Goal: Task Accomplishment & Management: Use online tool/utility

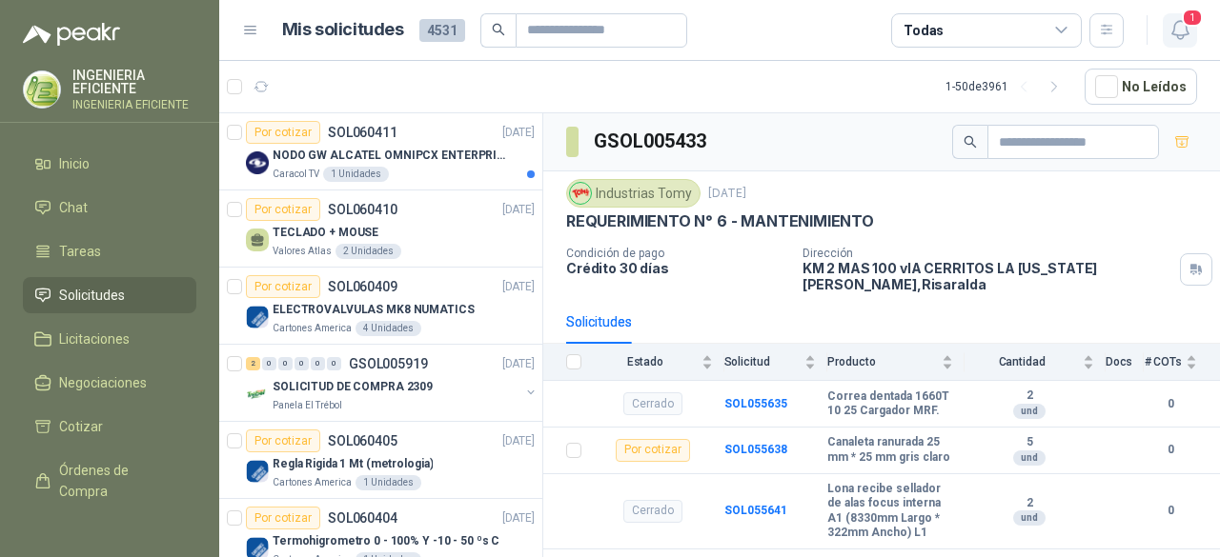
click at [1183, 28] on icon "button" at bounding box center [1180, 30] width 24 height 24
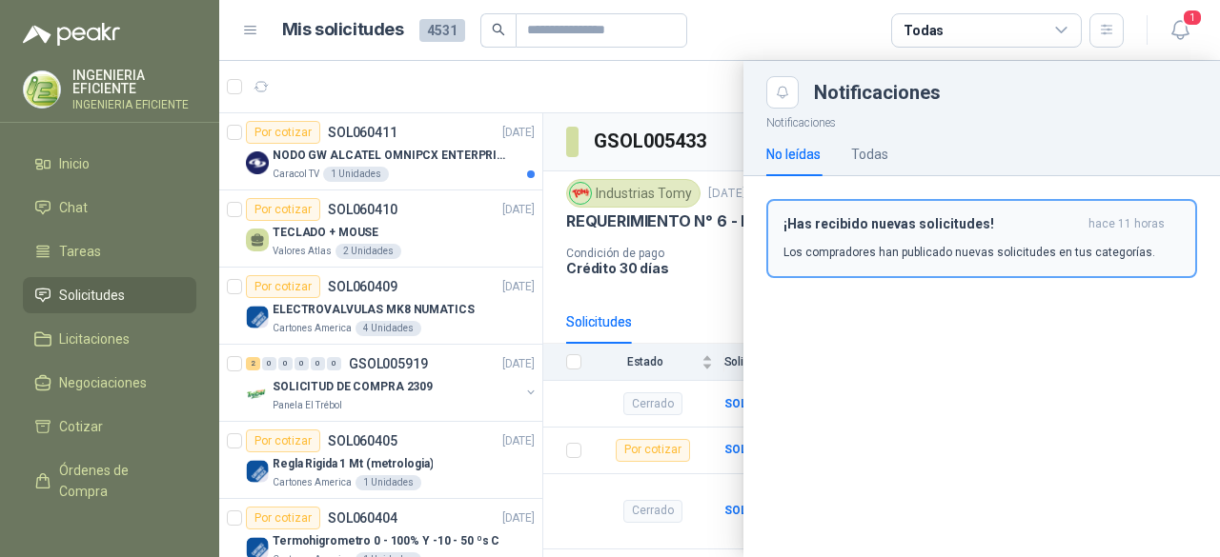
click at [995, 231] on h3 "¡Has recibido nuevas solicitudes!" at bounding box center [931, 224] width 297 height 16
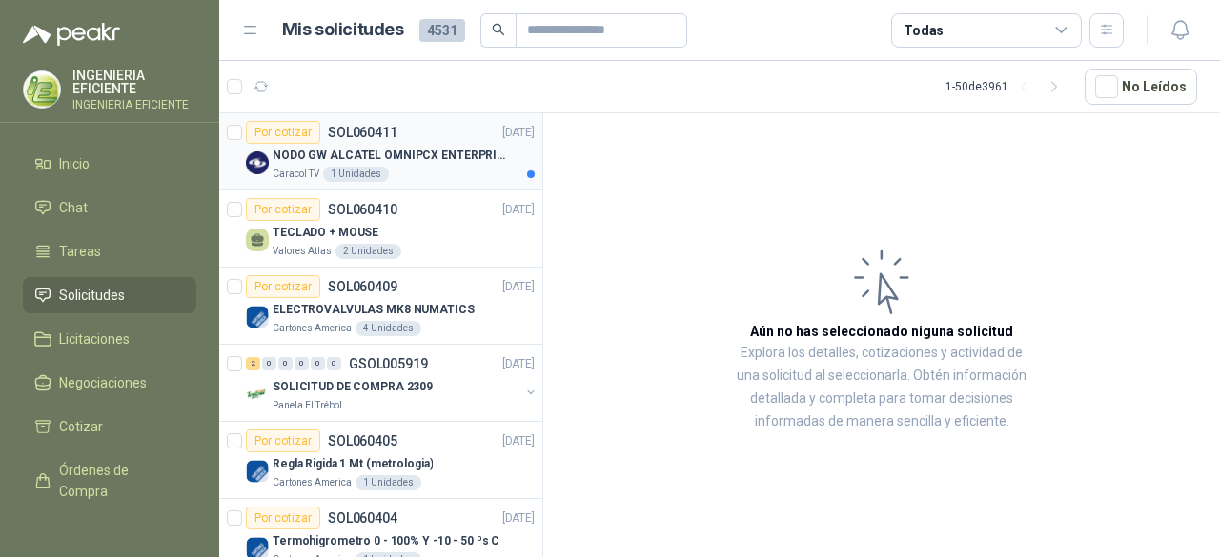
click at [437, 175] on div "Caracol TV 1 Unidades" at bounding box center [404, 174] width 262 height 15
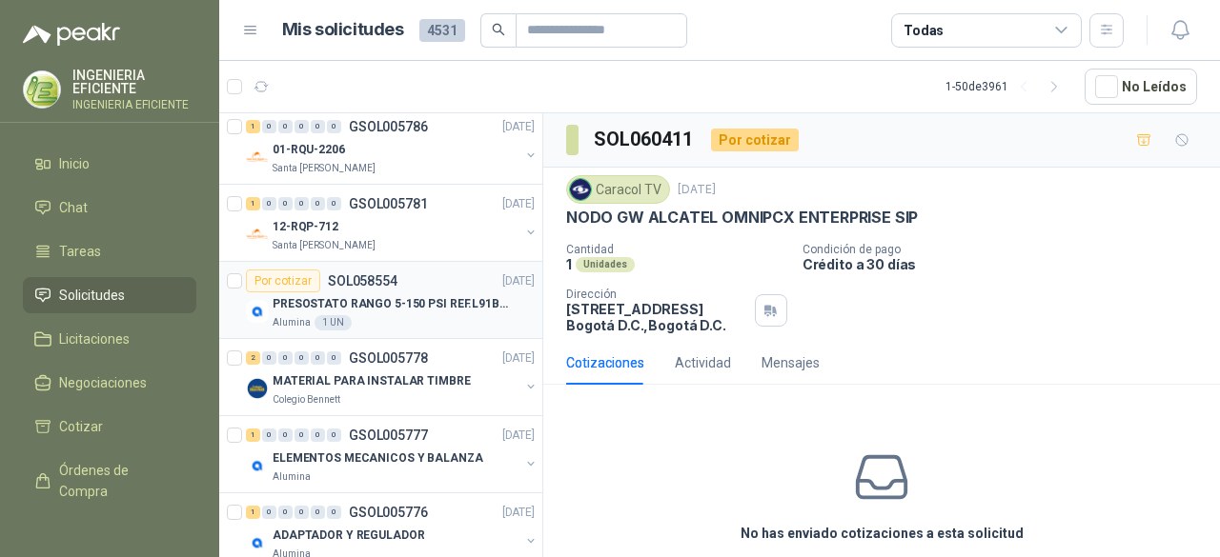
scroll to position [1810, 0]
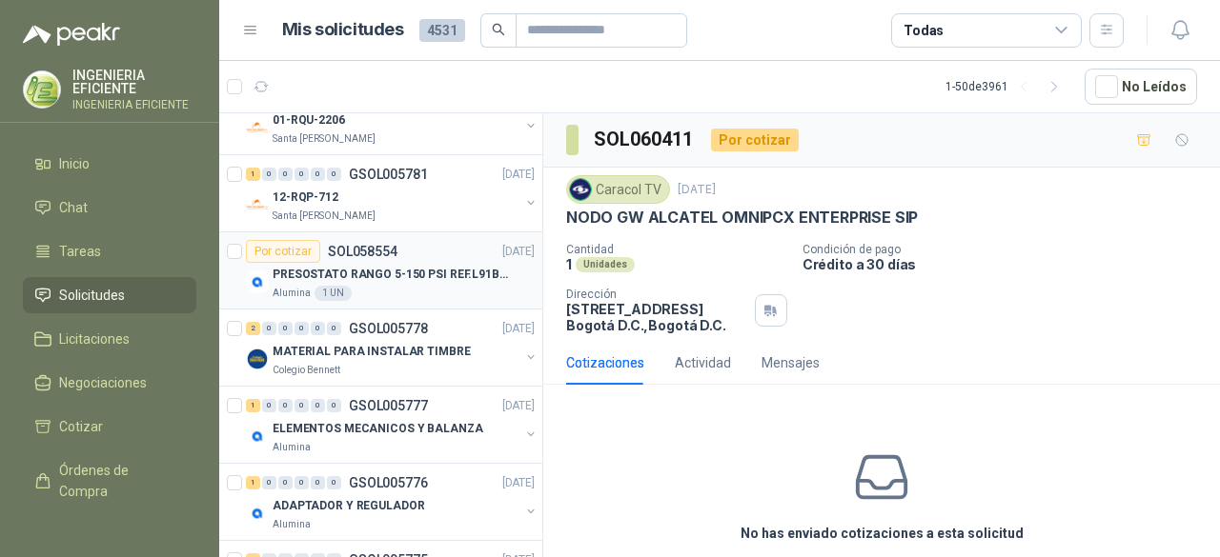
click at [434, 248] on div "Por cotizar SOL058554 [DATE]" at bounding box center [390, 251] width 289 height 23
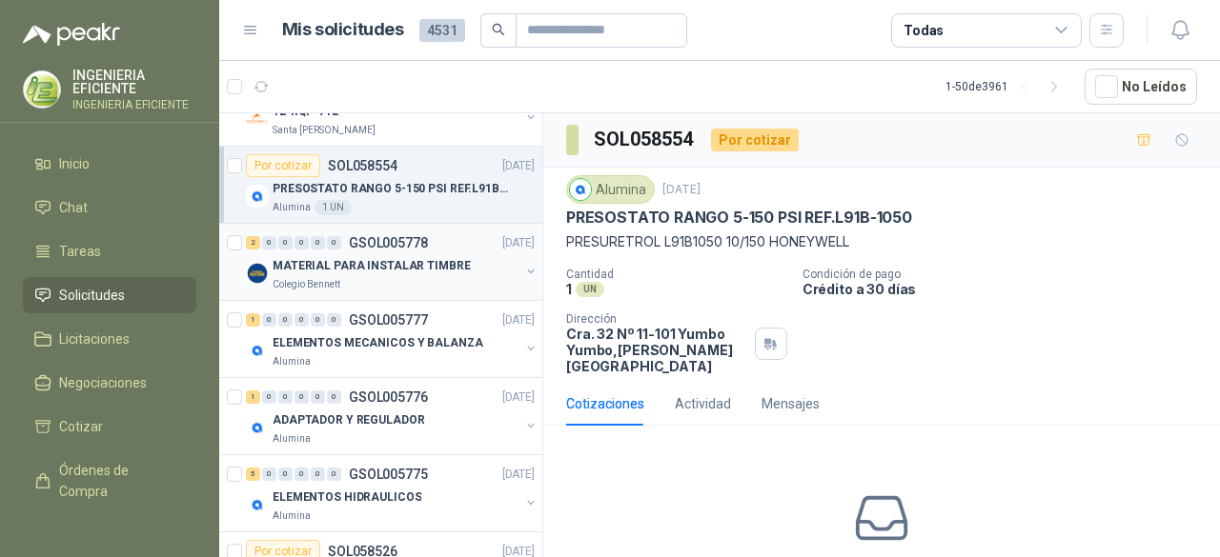
scroll to position [1906, 0]
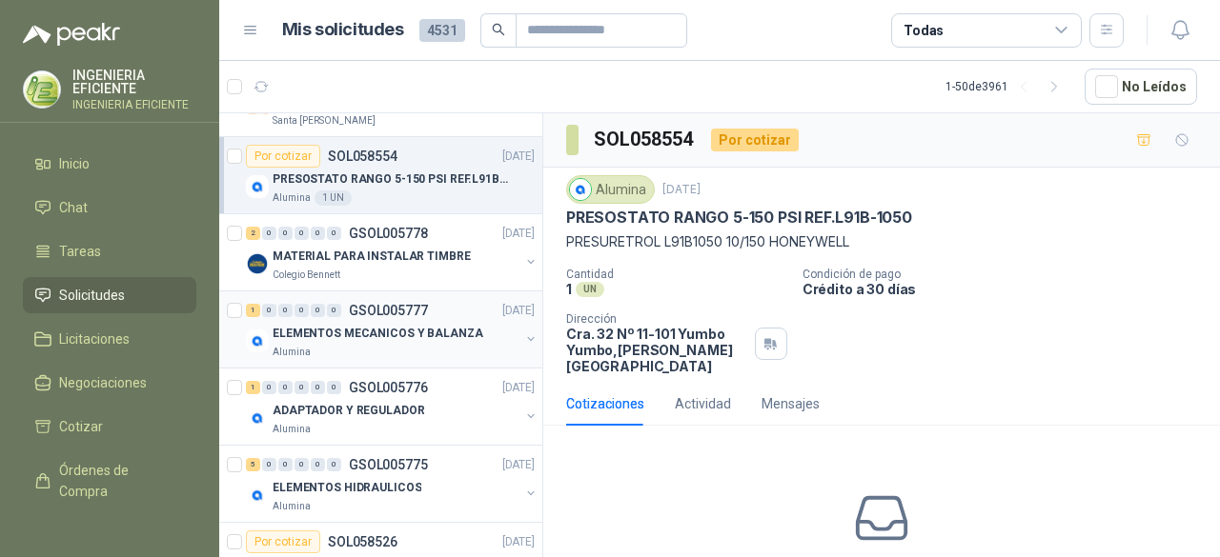
click at [445, 345] on div "Alumina" at bounding box center [396, 352] width 247 height 15
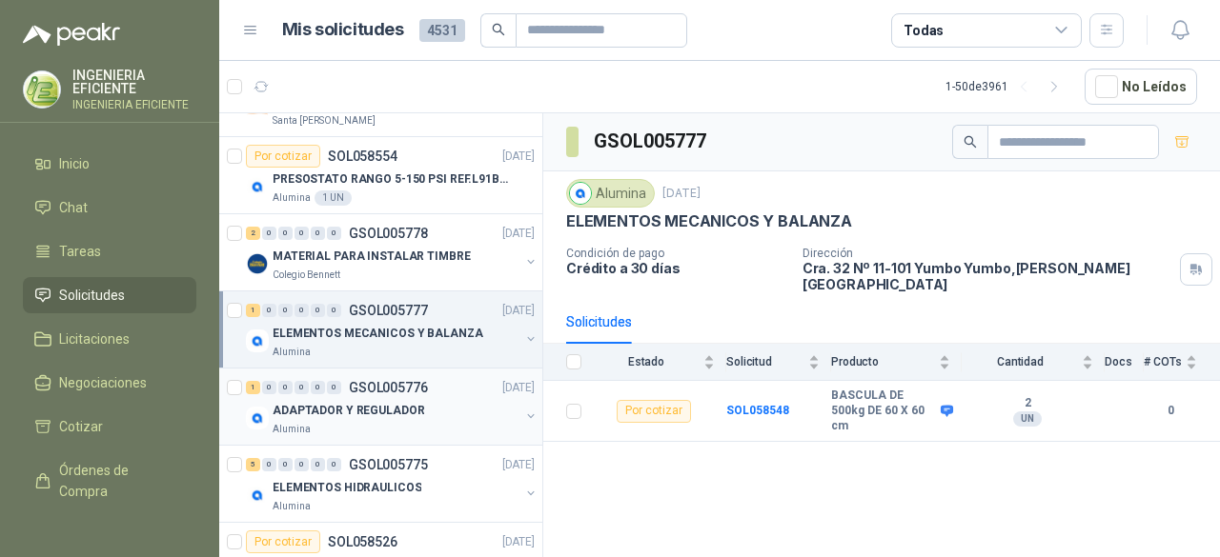
click at [436, 399] on div "ADAPTADOR Y REGULADOR" at bounding box center [396, 410] width 247 height 23
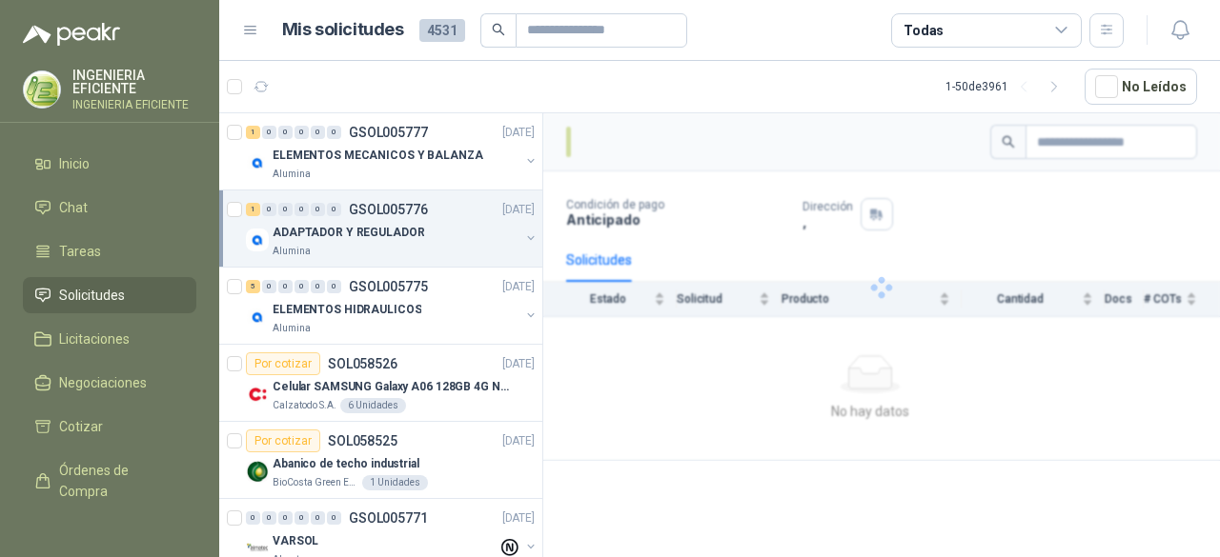
scroll to position [2096, 0]
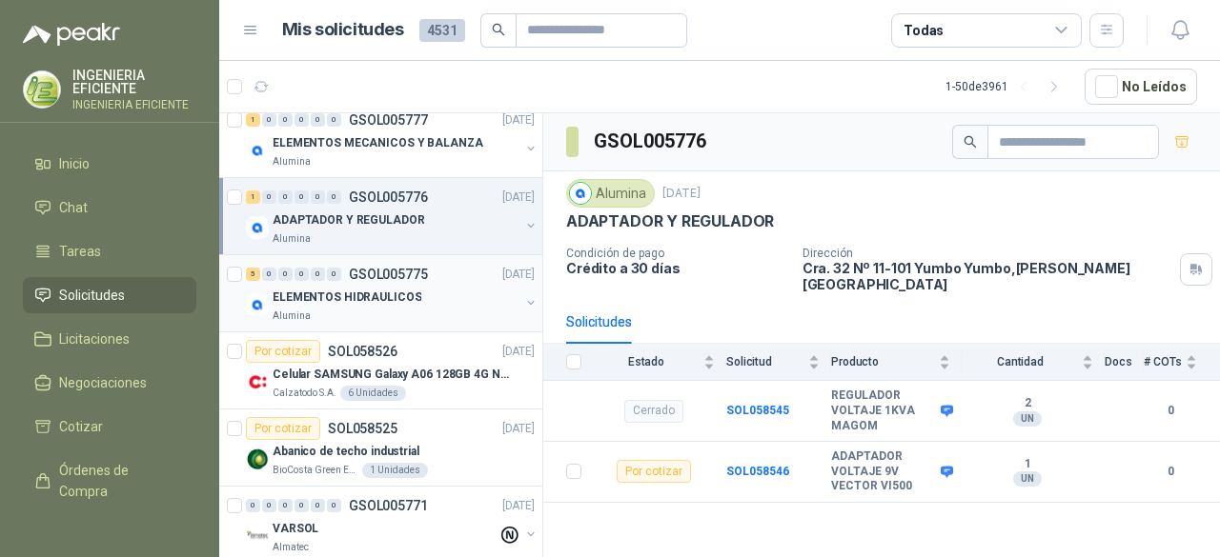
click at [413, 286] on div "ELEMENTOS HIDRAULICOS" at bounding box center [396, 297] width 247 height 23
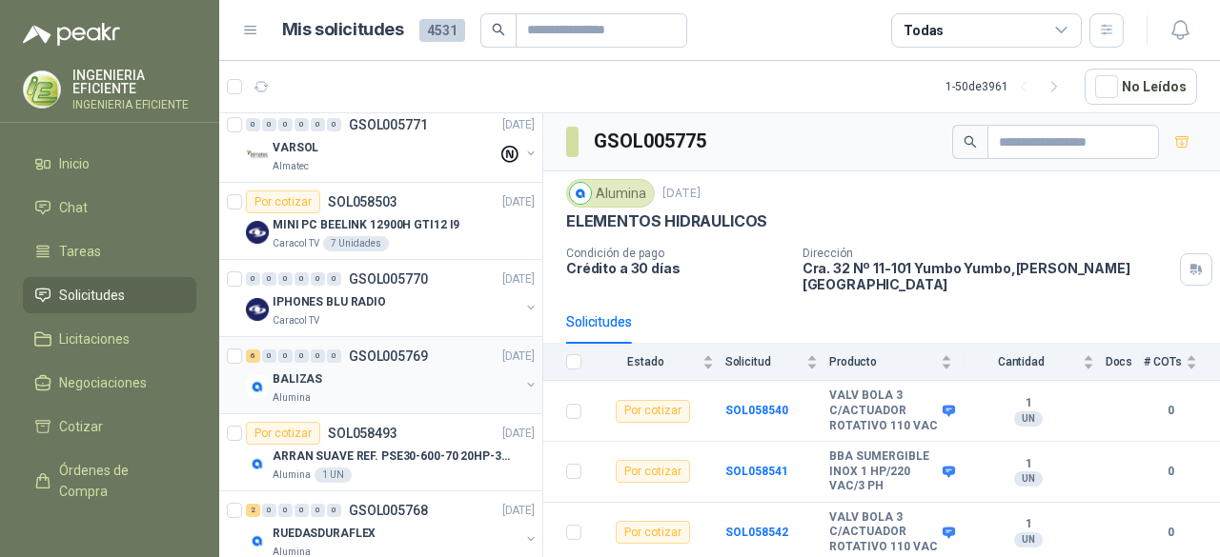
scroll to position [2573, 0]
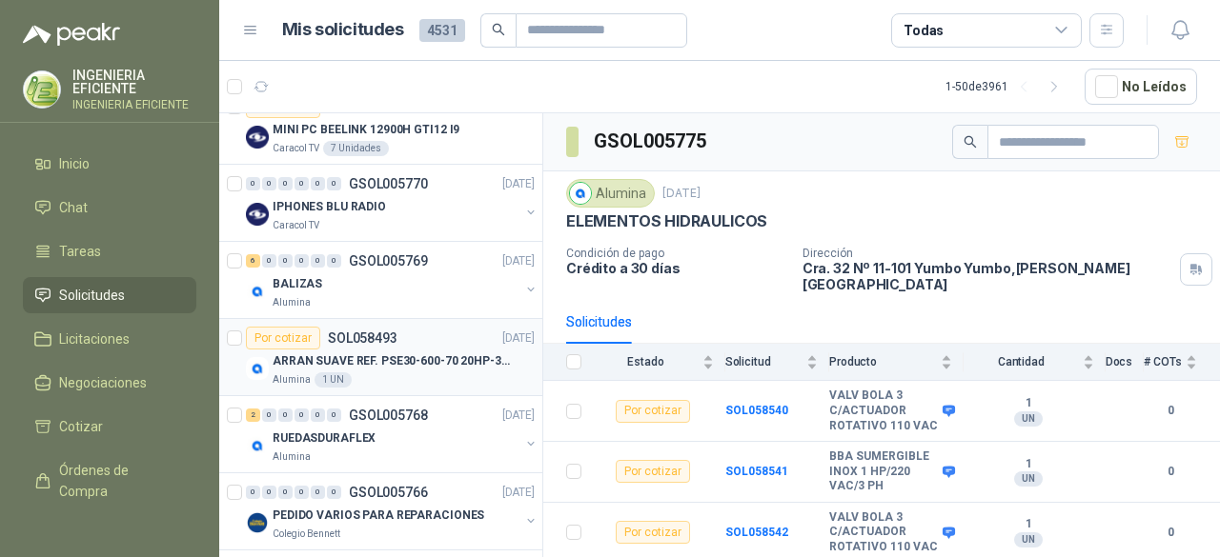
click at [414, 373] on div "Alumina 1 UN" at bounding box center [404, 380] width 262 height 15
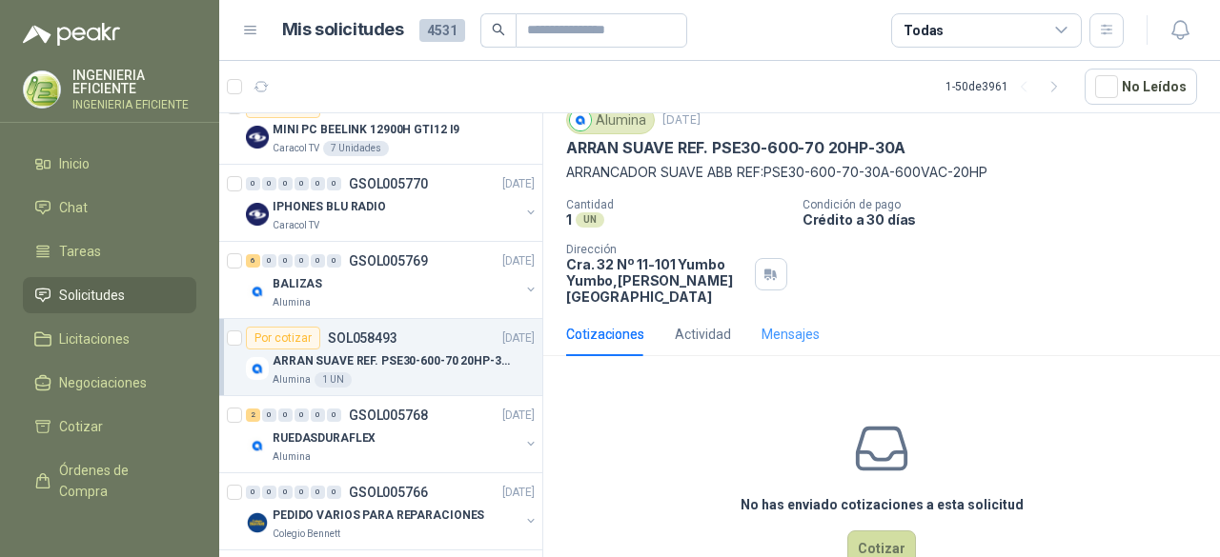
scroll to position [95, 0]
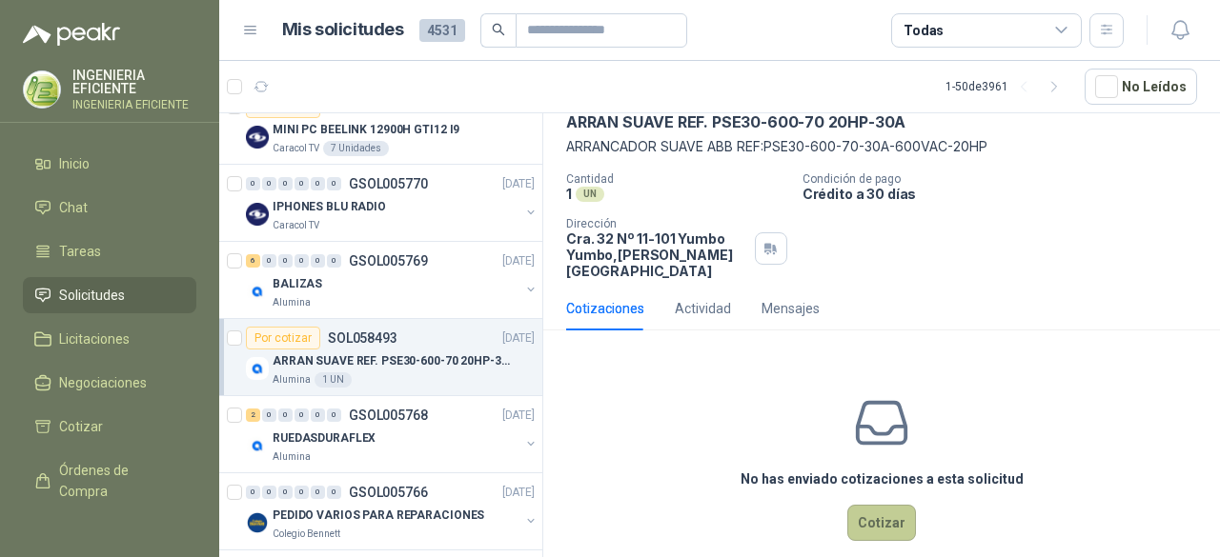
click at [859, 512] on button "Cotizar" at bounding box center [881, 523] width 69 height 36
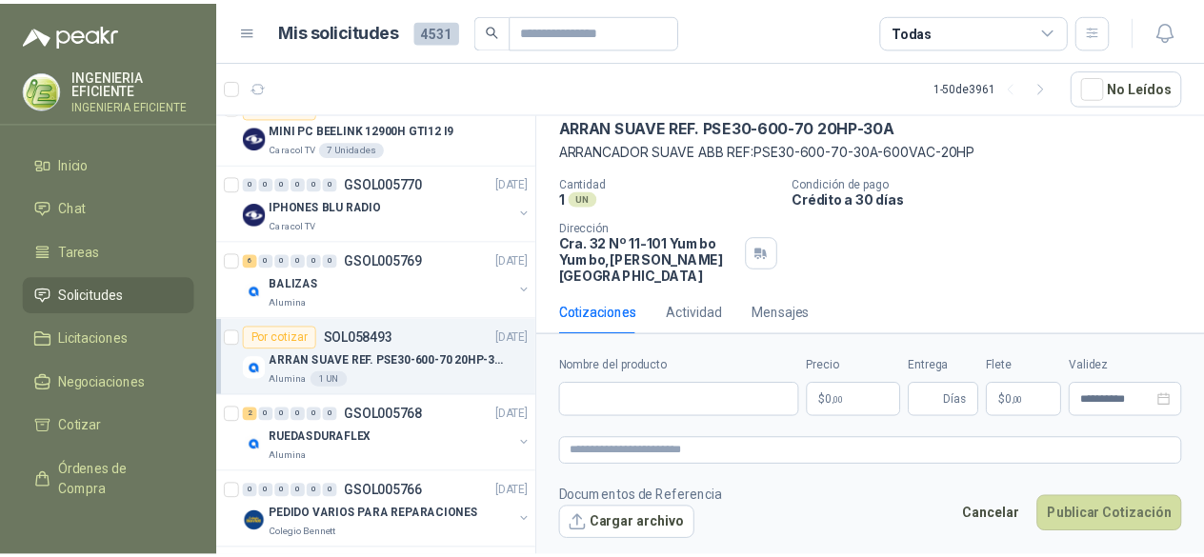
scroll to position [90, 0]
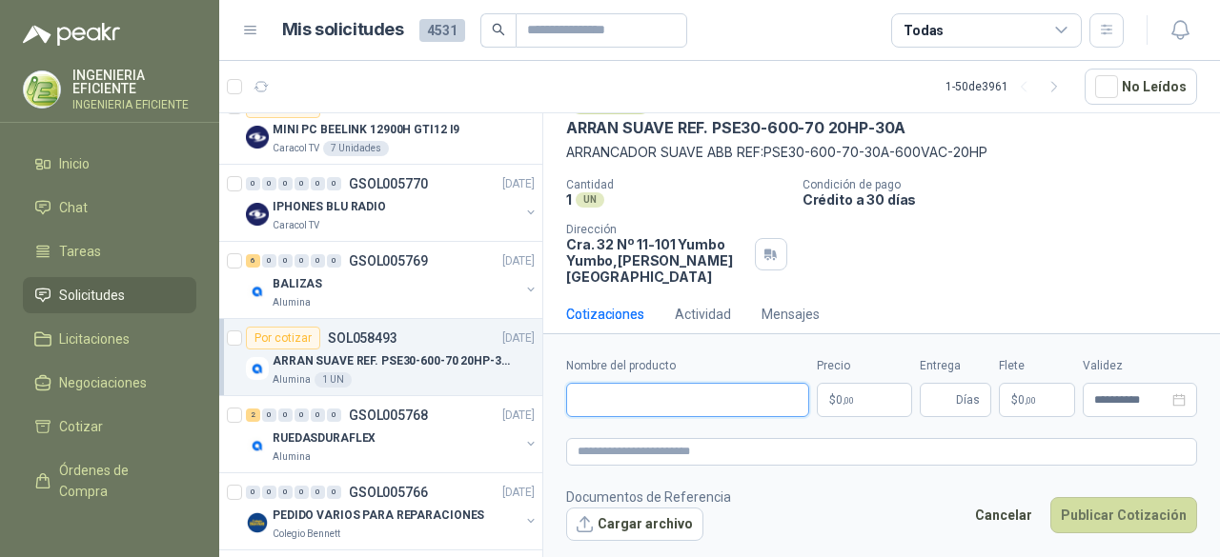
click at [652, 389] on input "Nombre del producto" at bounding box center [687, 400] width 243 height 34
type input "**********"
click at [816, 411] on div "**********" at bounding box center [881, 387] width 631 height 60
click at [855, 399] on body "INGENIERIA EFICIENTE INGENIERIA EFICIENTE Inicio Chat Tareas Solicitudes Licita…" at bounding box center [610, 278] width 1220 height 557
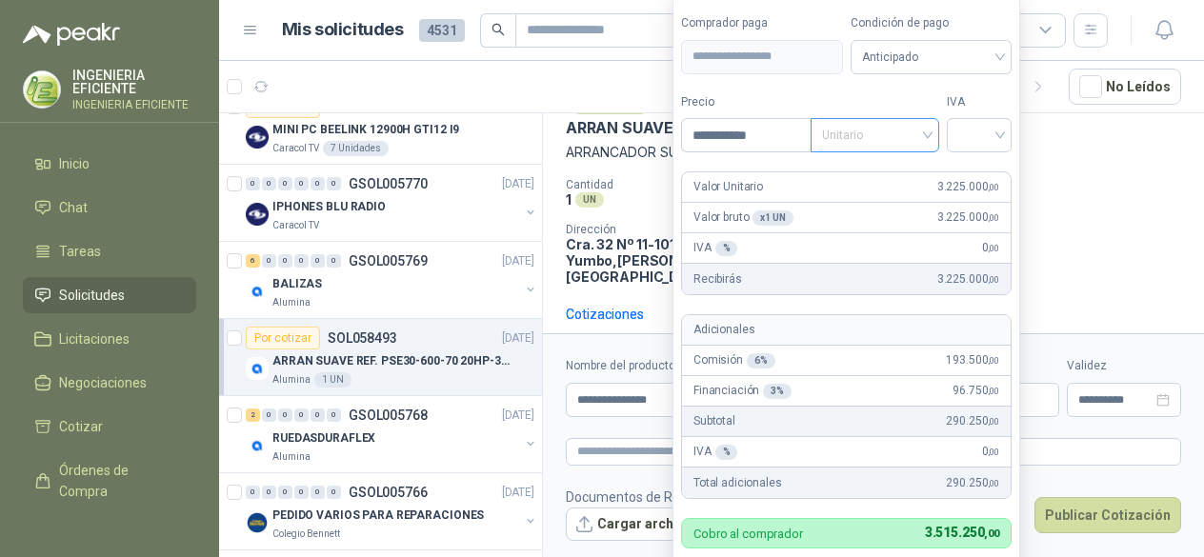
click at [923, 131] on span "Unitario" at bounding box center [875, 135] width 106 height 29
type input "**********"
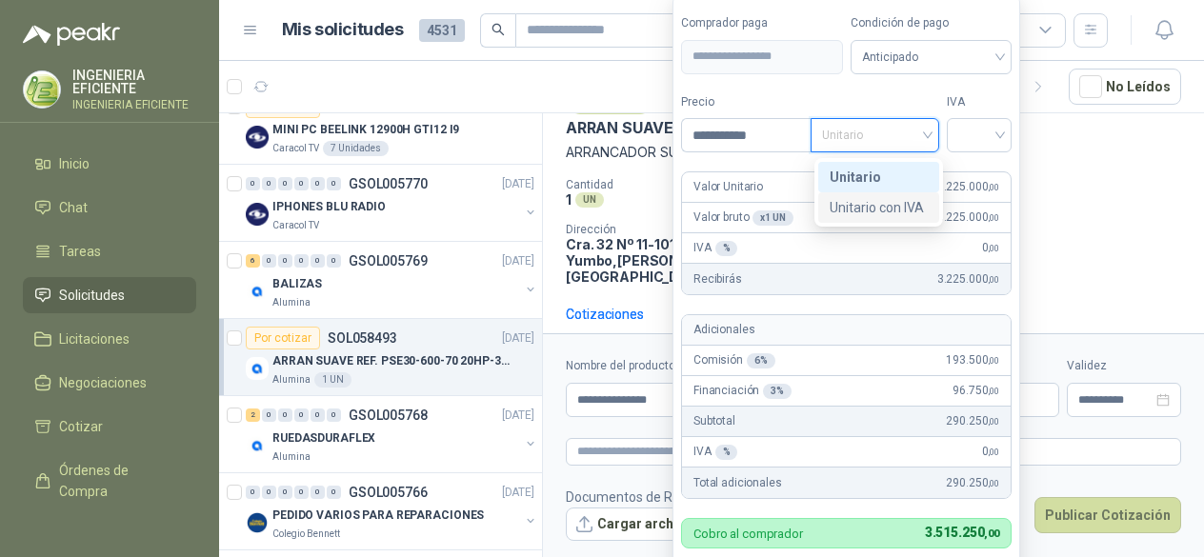
click at [899, 210] on div "Unitario con IVA" at bounding box center [879, 207] width 98 height 21
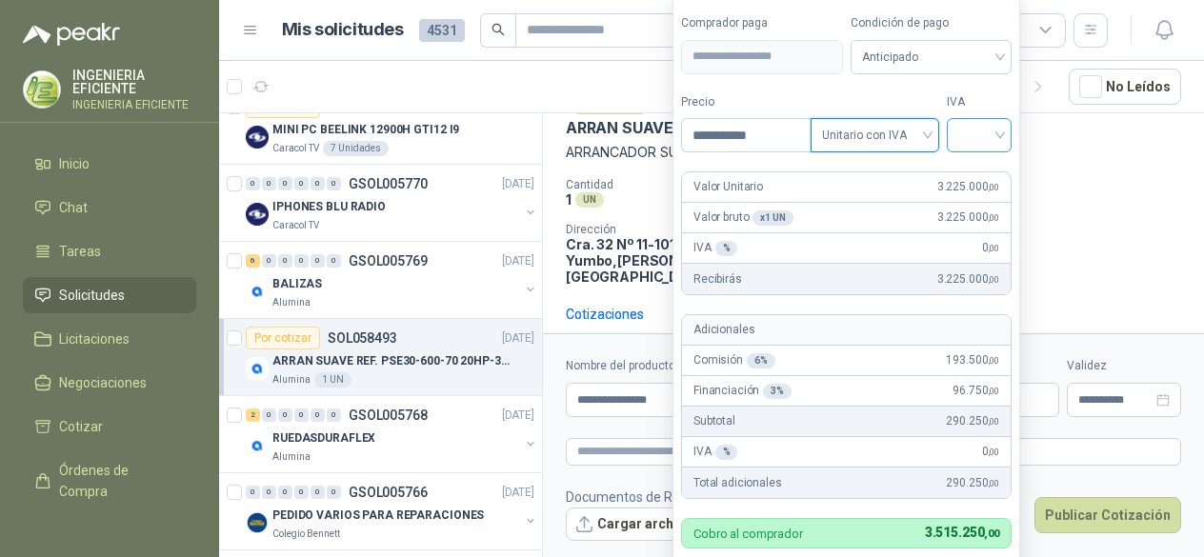
click at [999, 142] on input "search" at bounding box center [980, 133] width 42 height 29
click at [995, 174] on div "19%" at bounding box center [983, 177] width 35 height 21
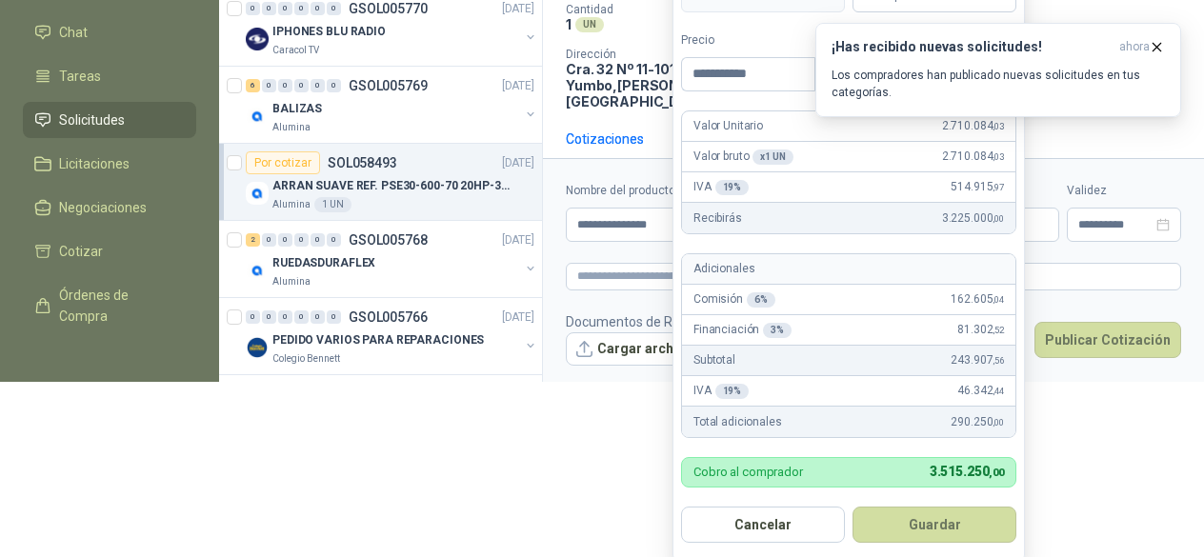
scroll to position [178, 0]
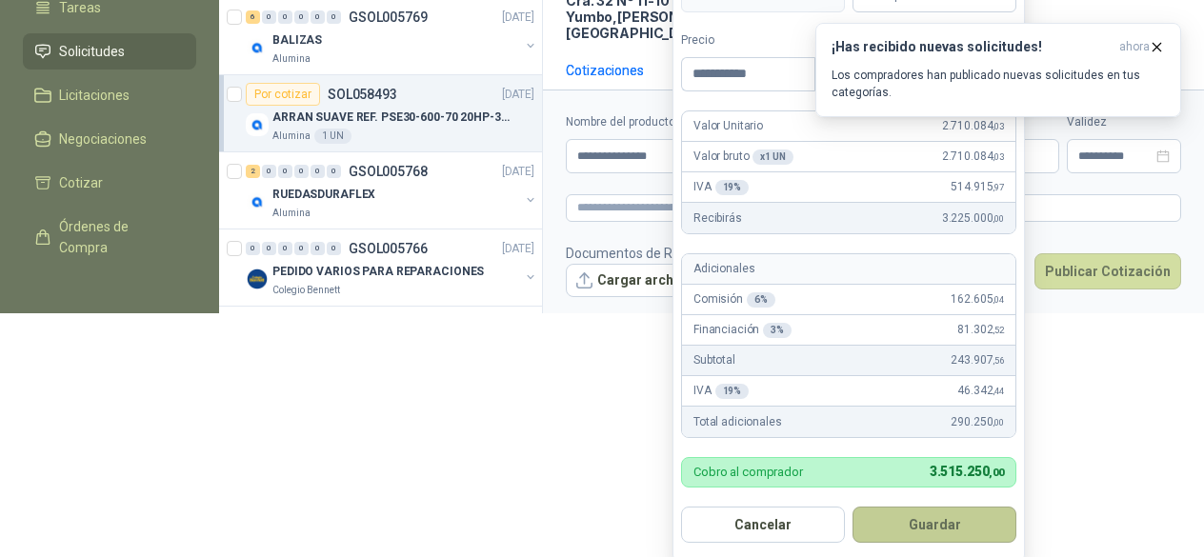
click at [936, 525] on button "Guardar" at bounding box center [935, 525] width 164 height 36
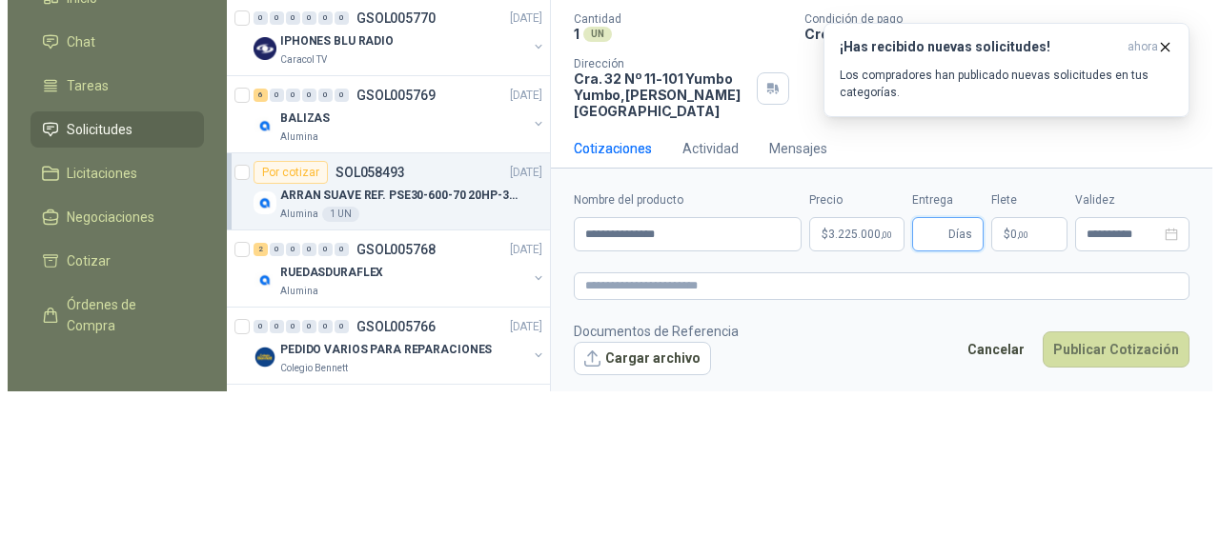
scroll to position [0, 0]
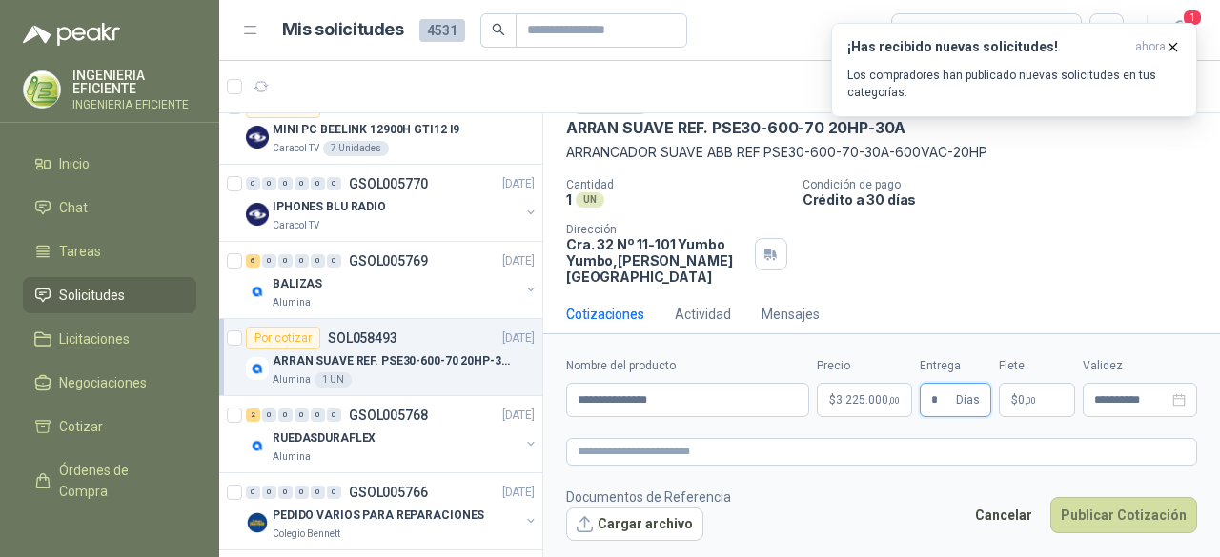
type input "*"
click at [1037, 401] on p "$ 0 ,00" at bounding box center [1037, 400] width 76 height 34
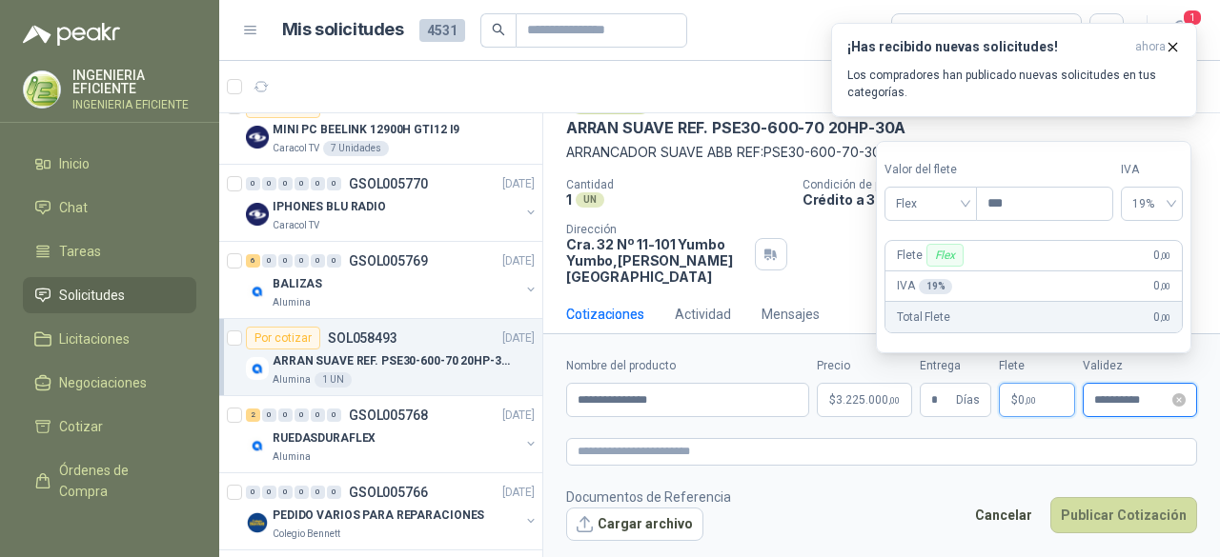
click at [1143, 399] on input "**********" at bounding box center [1131, 400] width 74 height 12
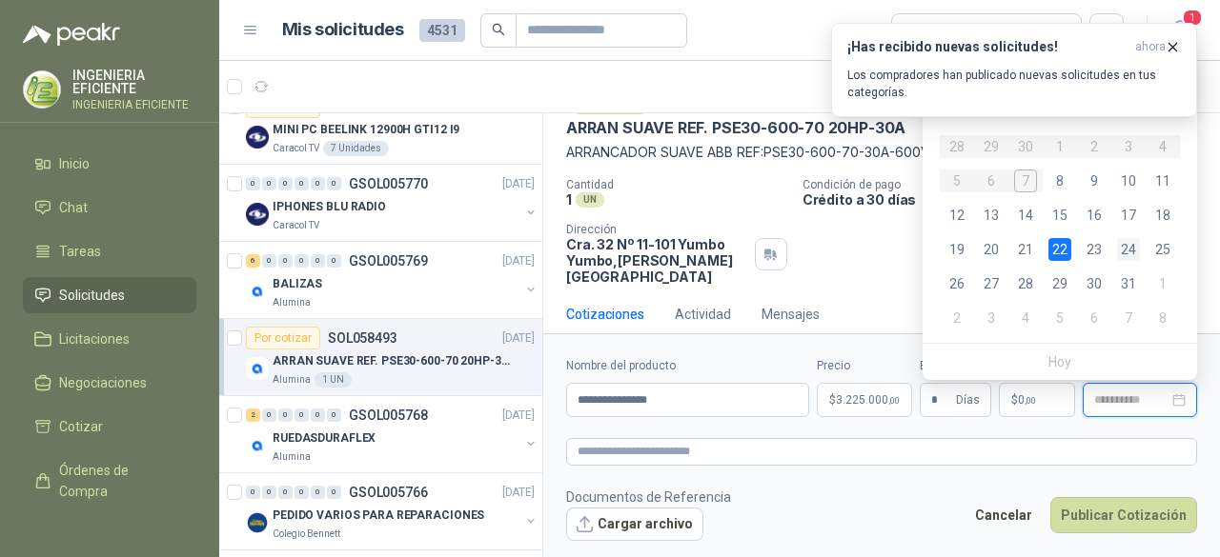
type input "**********"
click at [1120, 251] on div "24" at bounding box center [1128, 249] width 23 height 23
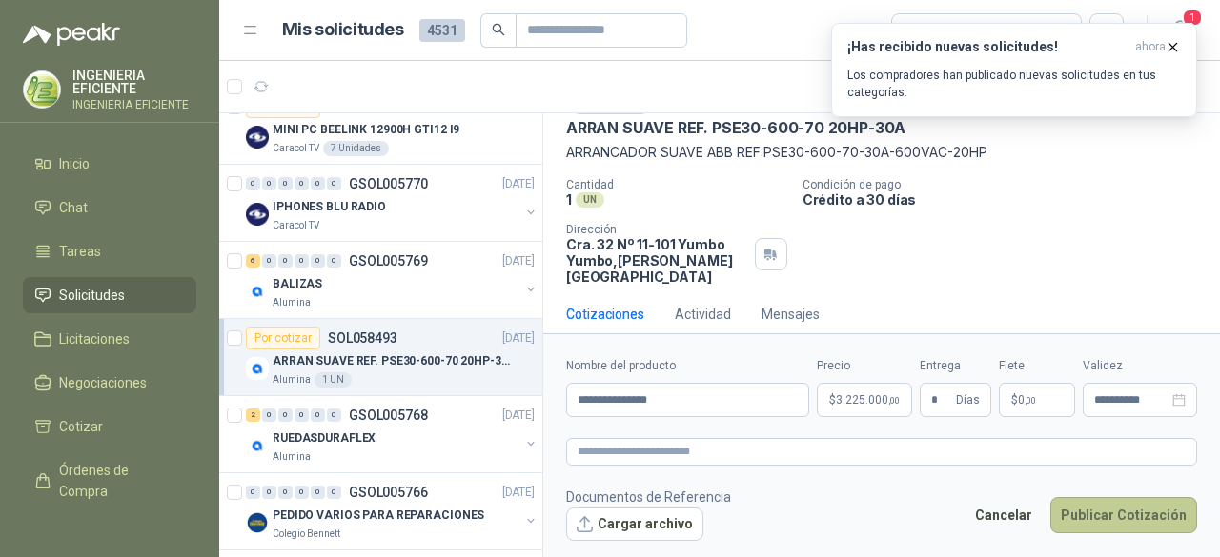
click at [1128, 515] on button "Publicar Cotización" at bounding box center [1123, 515] width 147 height 36
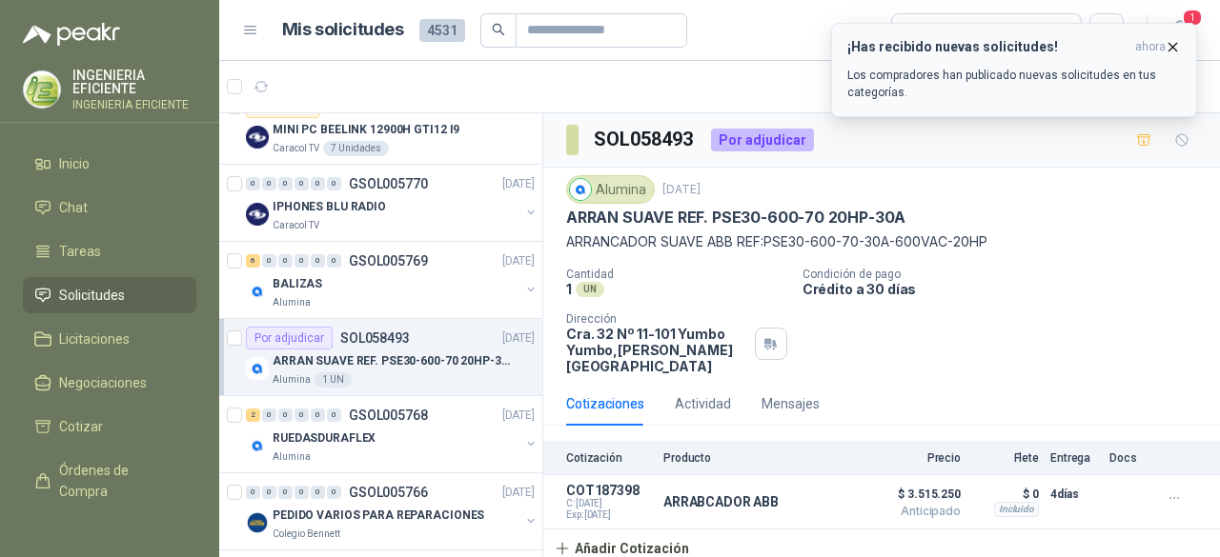
click at [1174, 50] on icon "button" at bounding box center [1172, 47] width 16 height 16
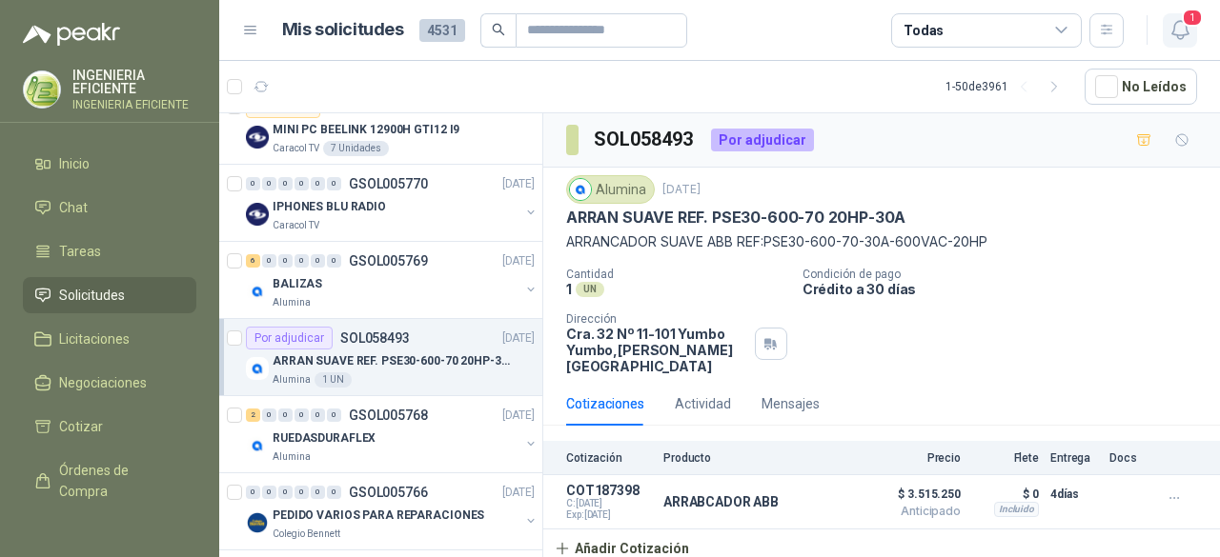
click at [1185, 22] on span "1" at bounding box center [1192, 18] width 21 height 18
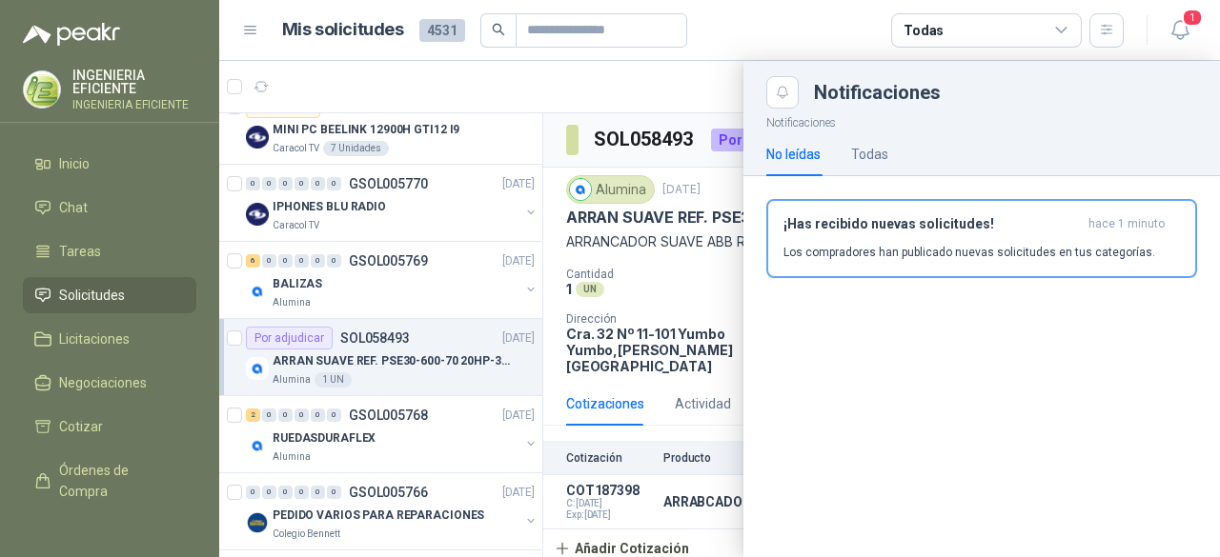
click at [892, 155] on div "No leídas Todas" at bounding box center [981, 154] width 431 height 44
click at [878, 152] on div "Todas" at bounding box center [869, 154] width 37 height 21
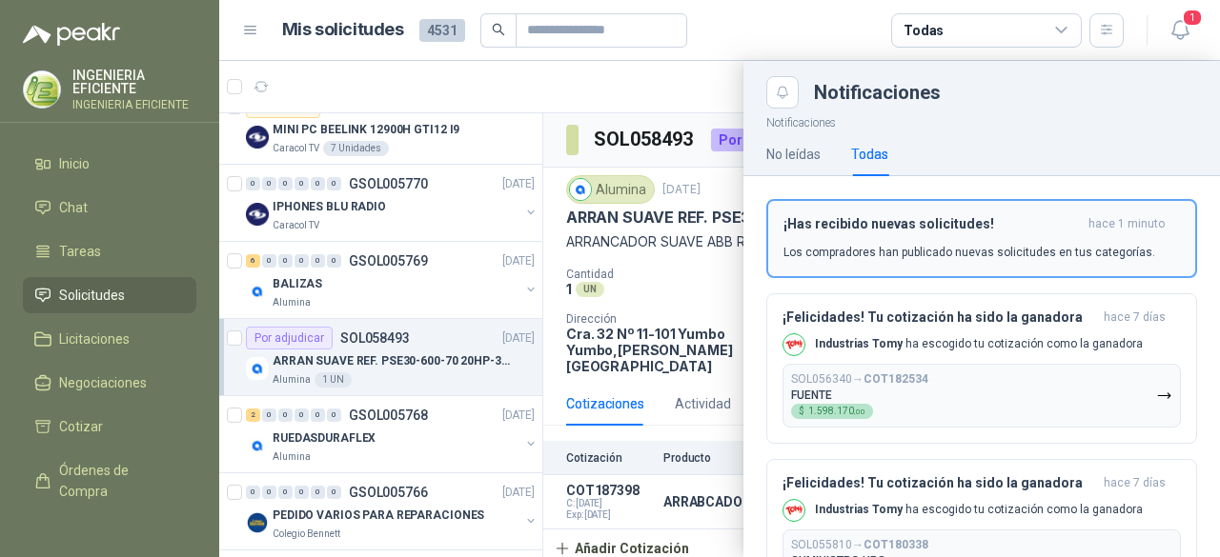
click at [885, 220] on h3 "¡Has recibido nuevas solicitudes!" at bounding box center [931, 224] width 297 height 16
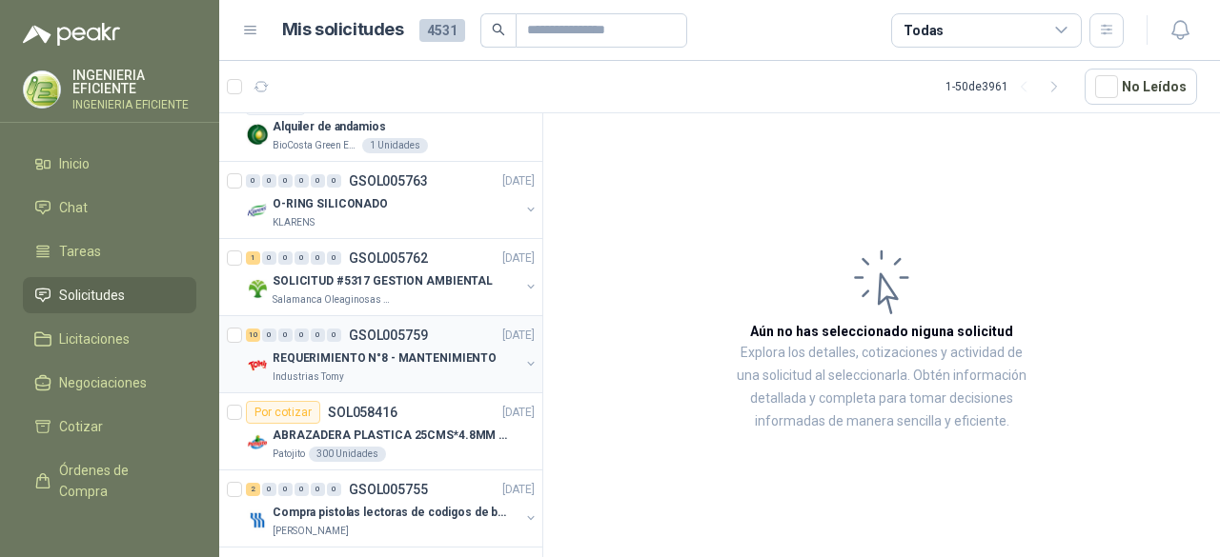
scroll to position [3144, 0]
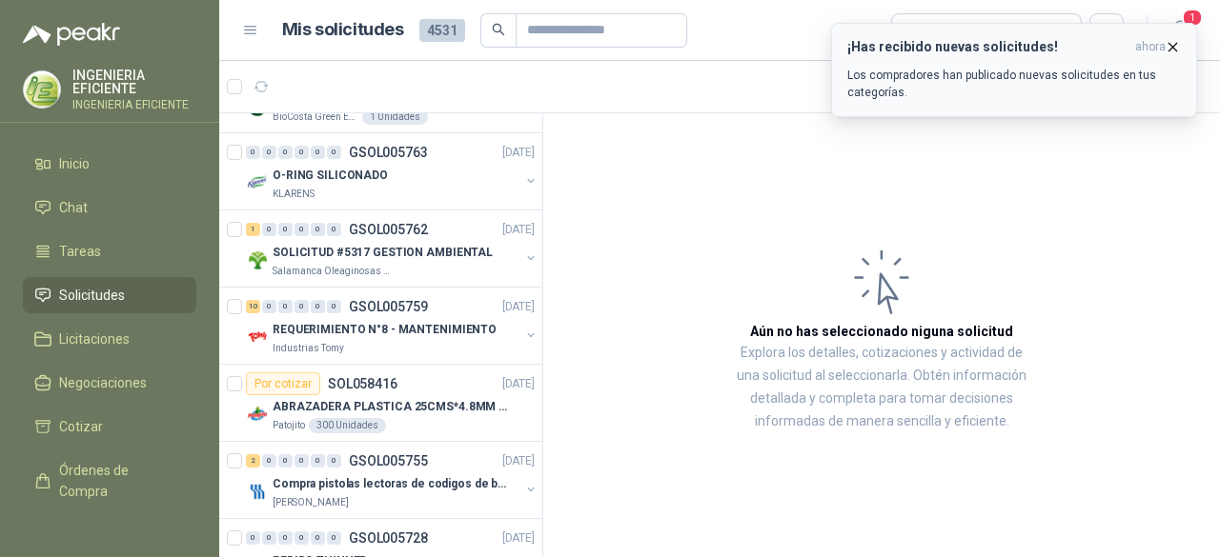
click at [1164, 52] on icon "button" at bounding box center [1172, 47] width 16 height 16
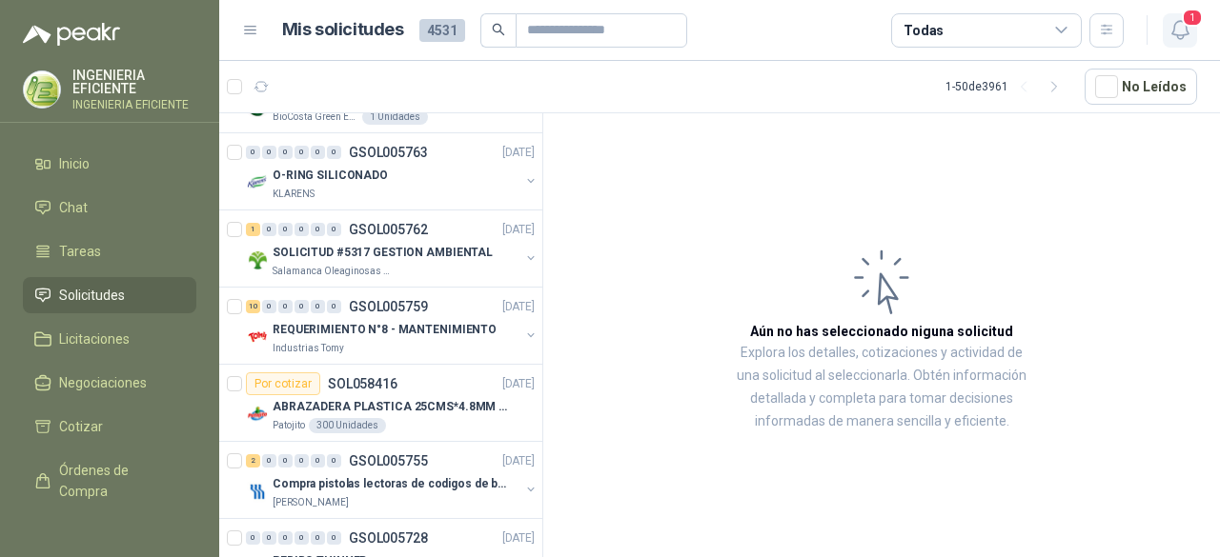
click at [1193, 30] on button "1" at bounding box center [1179, 30] width 34 height 34
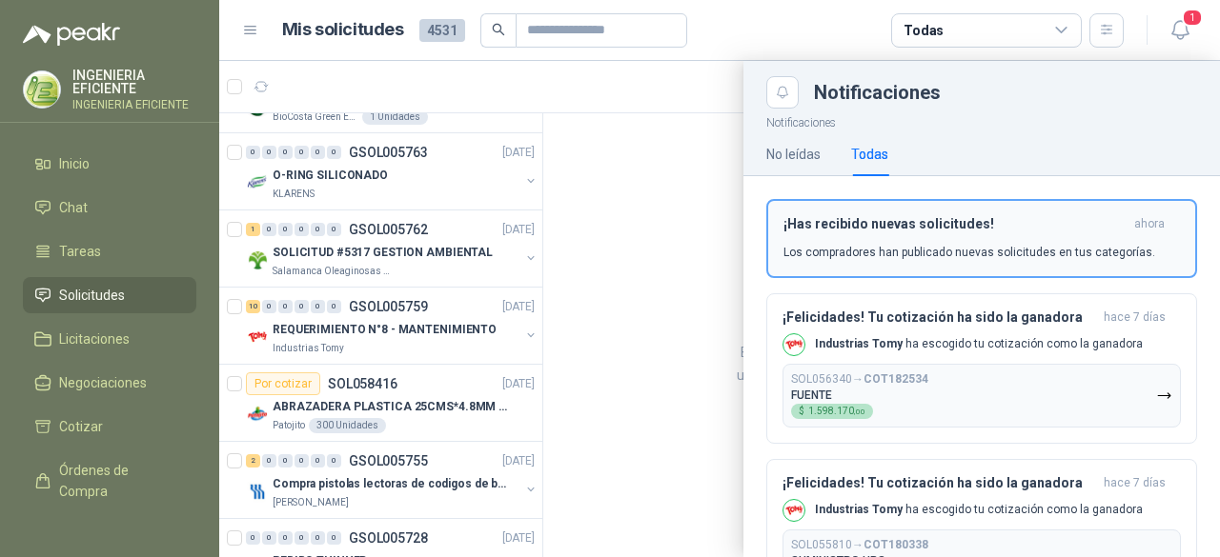
click at [980, 233] on div "¡Has recibido nuevas solicitudes! ahora Los compradores han publicado nuevas so…" at bounding box center [981, 238] width 396 height 45
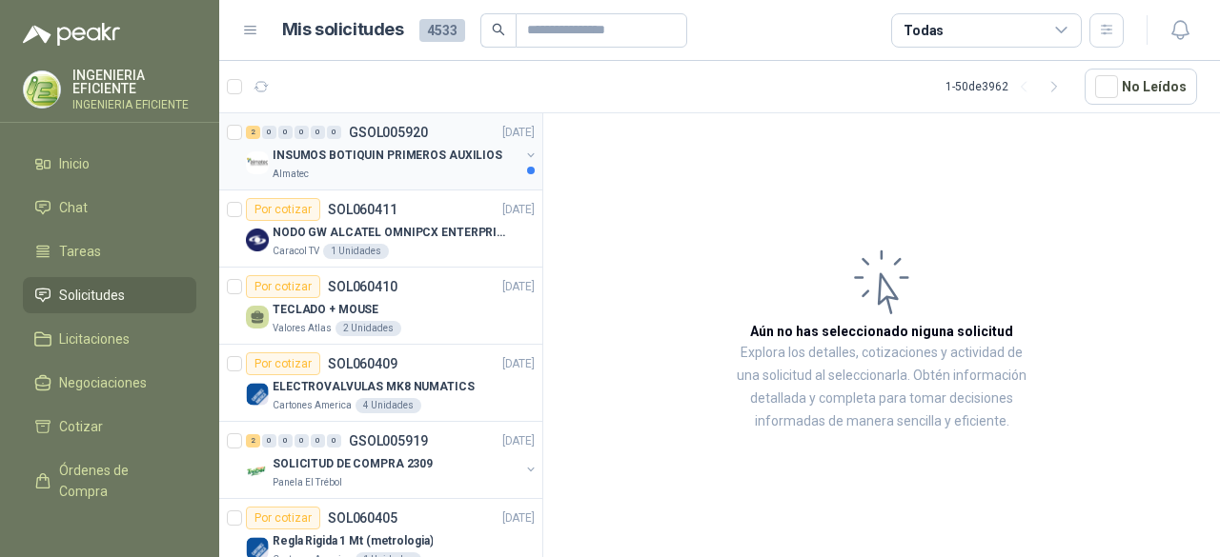
click at [459, 140] on div "2 0 0 0 0 0 GSOL005920 [DATE]" at bounding box center [392, 132] width 293 height 23
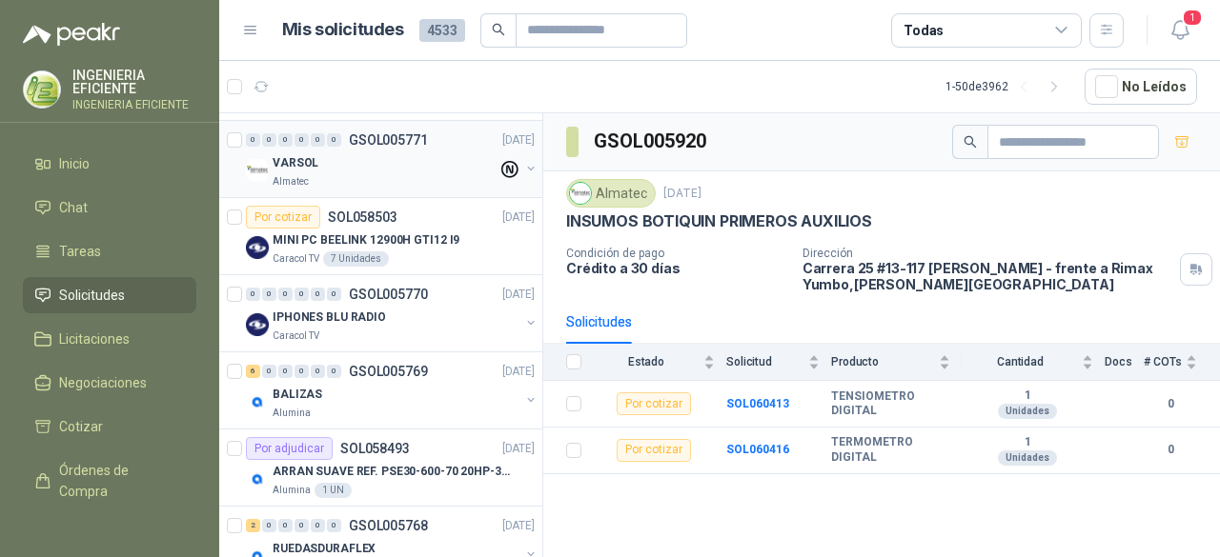
scroll to position [2657, 0]
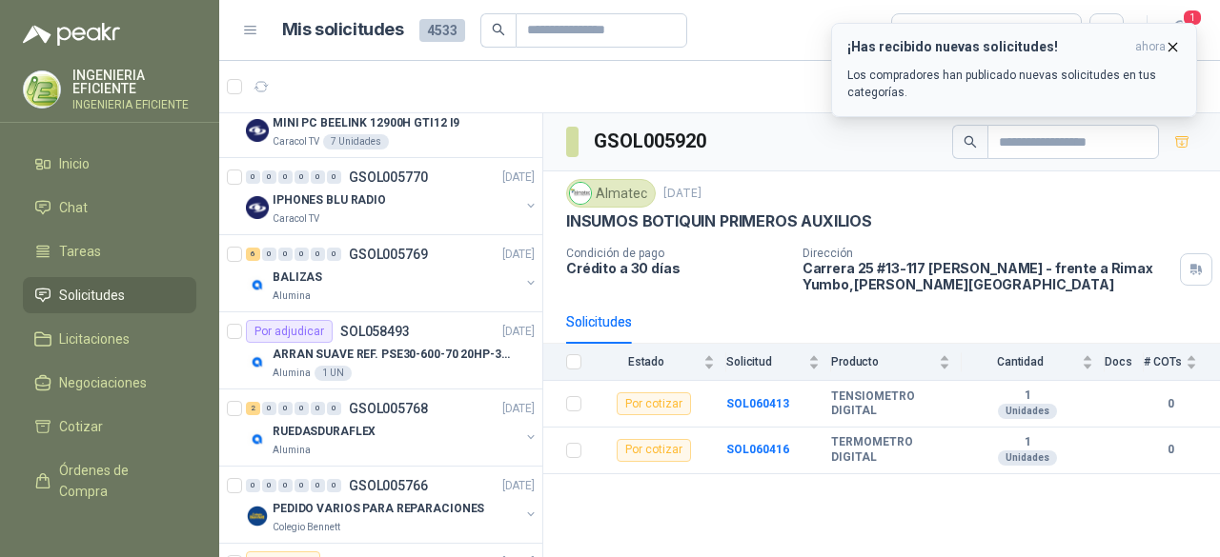
click at [1010, 73] on p "Los compradores han publicado nuevas solicitudes en tus categorías." at bounding box center [1013, 84] width 333 height 34
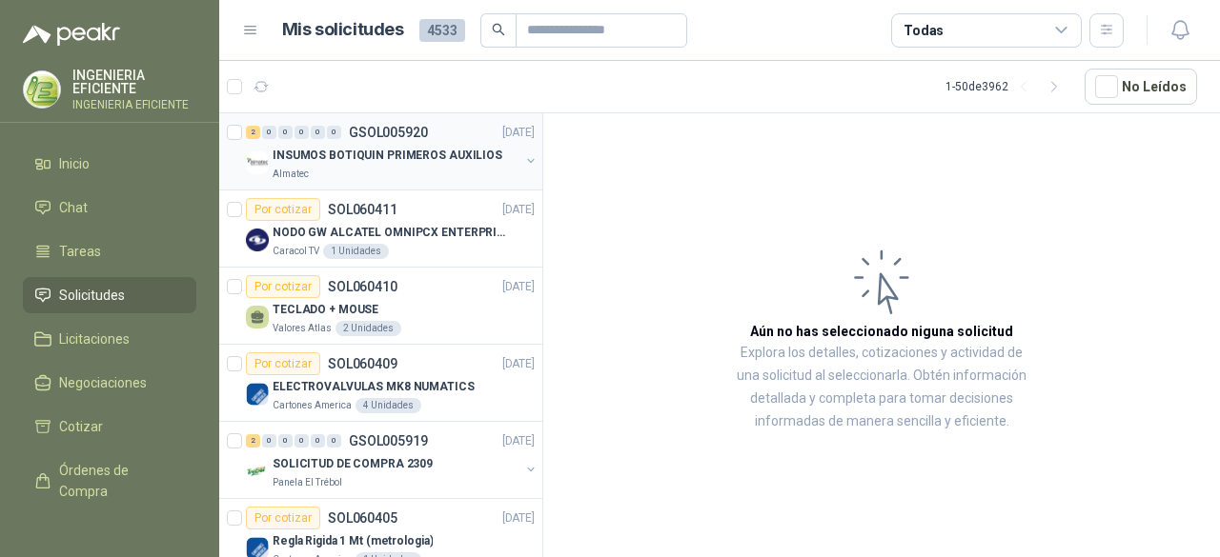
click at [435, 133] on div "2 0 0 0 0 0 GSOL005920 [DATE]" at bounding box center [392, 132] width 293 height 23
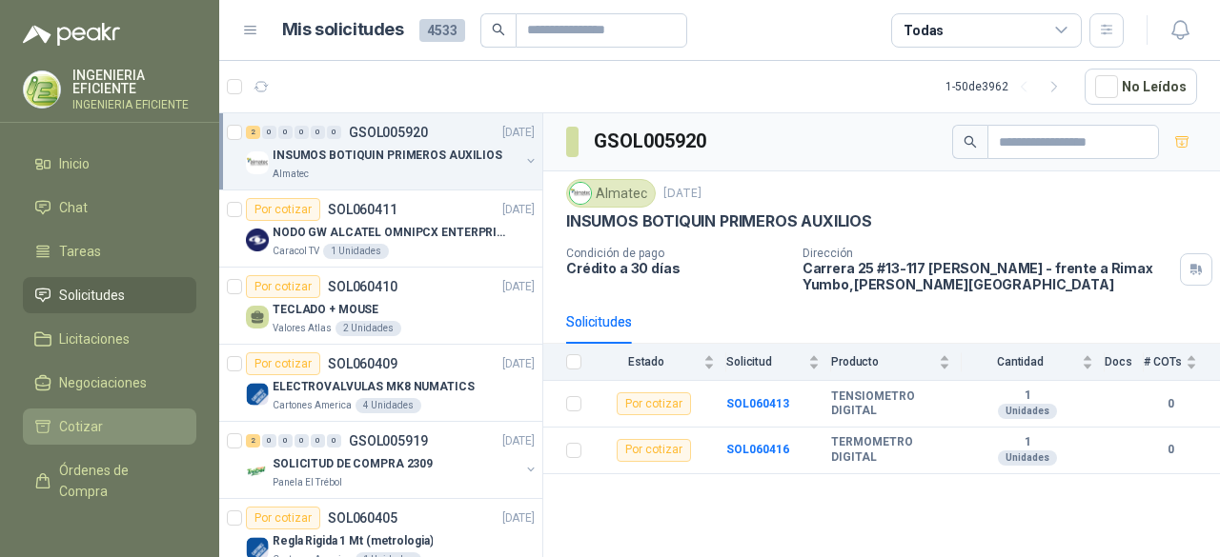
click at [134, 413] on link "Cotizar" at bounding box center [109, 427] width 173 height 36
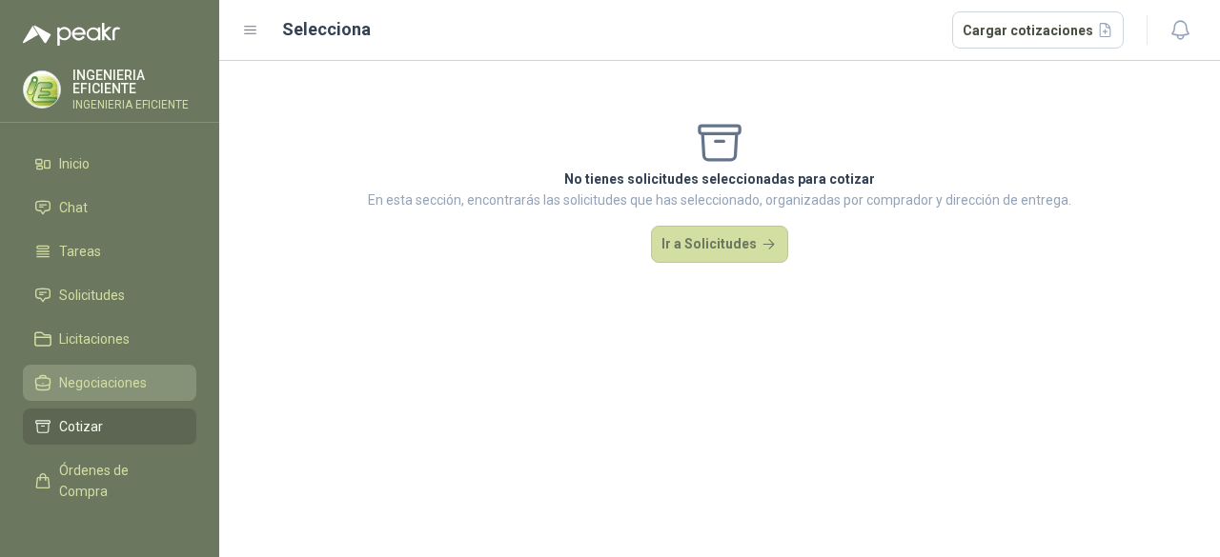
click at [105, 369] on link "Negociaciones" at bounding box center [109, 383] width 173 height 36
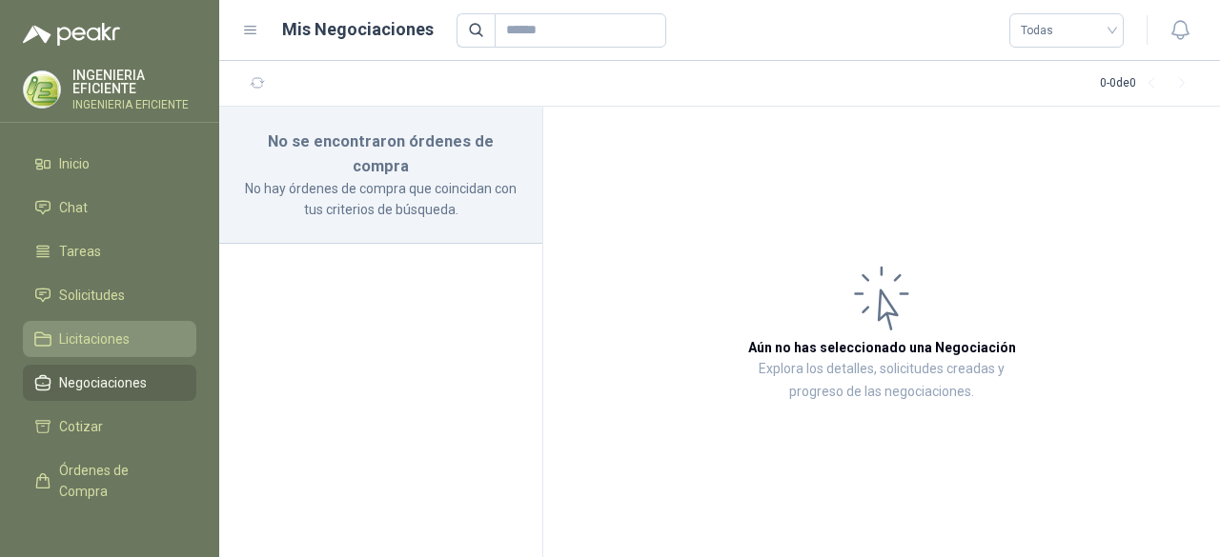
click at [116, 346] on span "Licitaciones" at bounding box center [94, 339] width 71 height 21
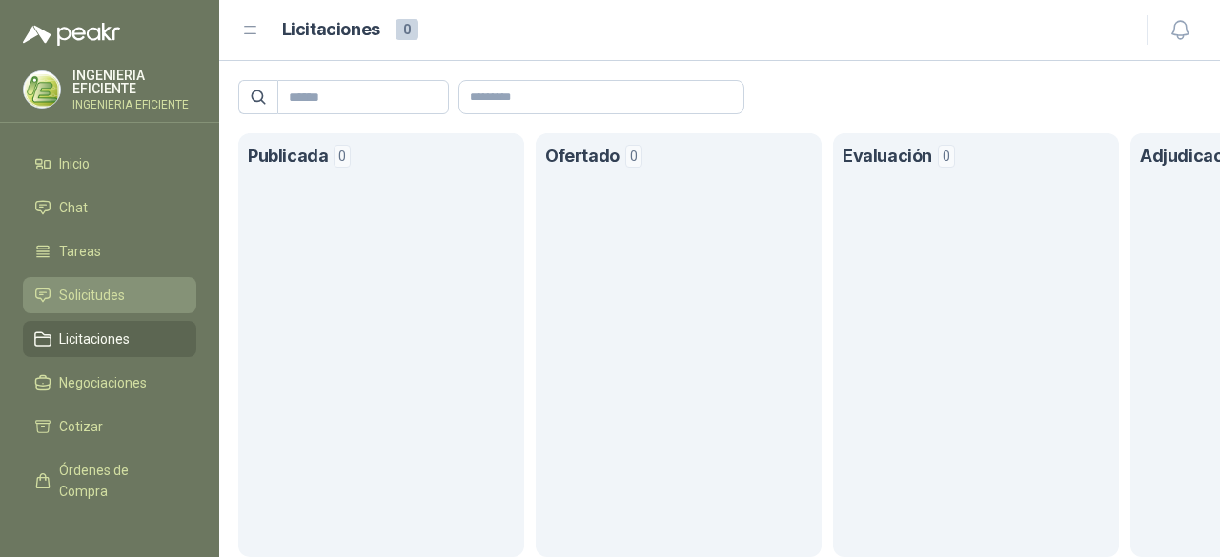
click at [121, 296] on span "Solicitudes" at bounding box center [92, 295] width 66 height 21
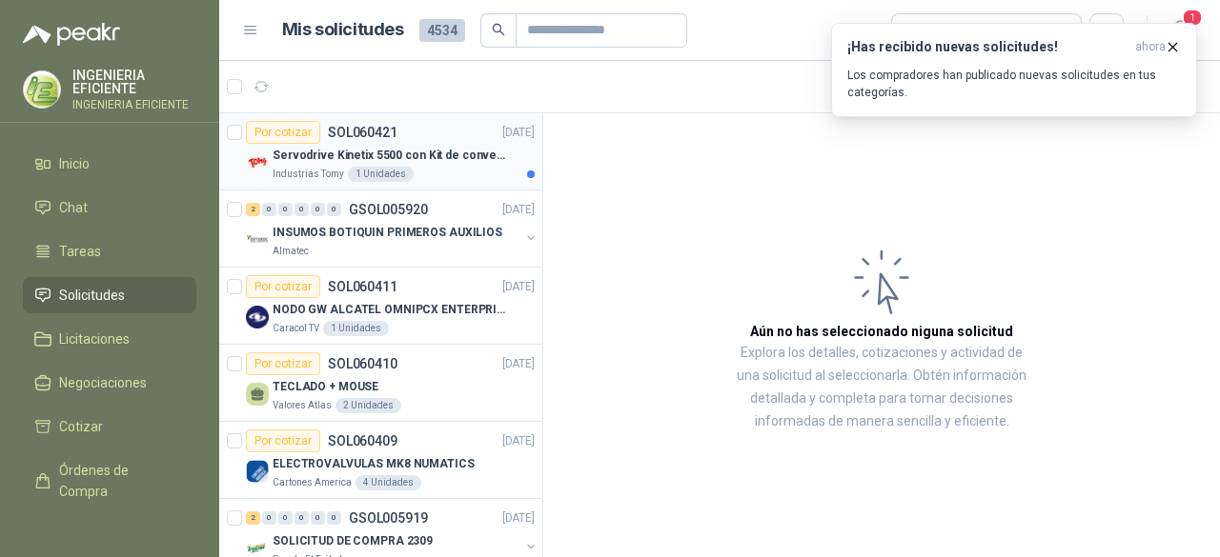
click at [410, 163] on div "Servodrive Kinetix 5500 con Kit de conversión y filtro (Ref 41350505)" at bounding box center [404, 155] width 262 height 23
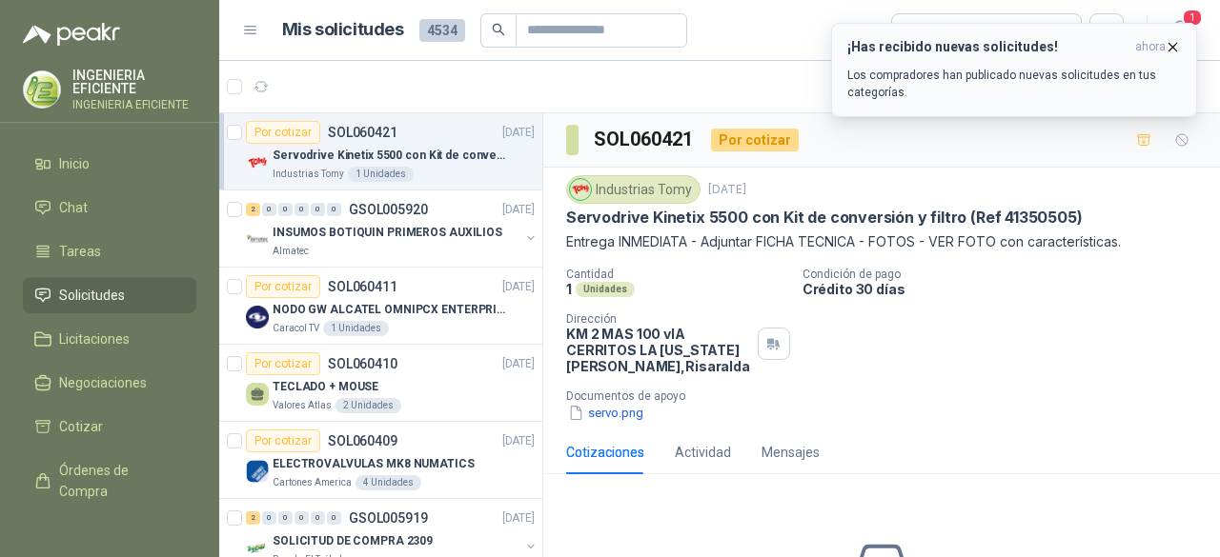
click at [1164, 51] on icon "button" at bounding box center [1172, 47] width 16 height 16
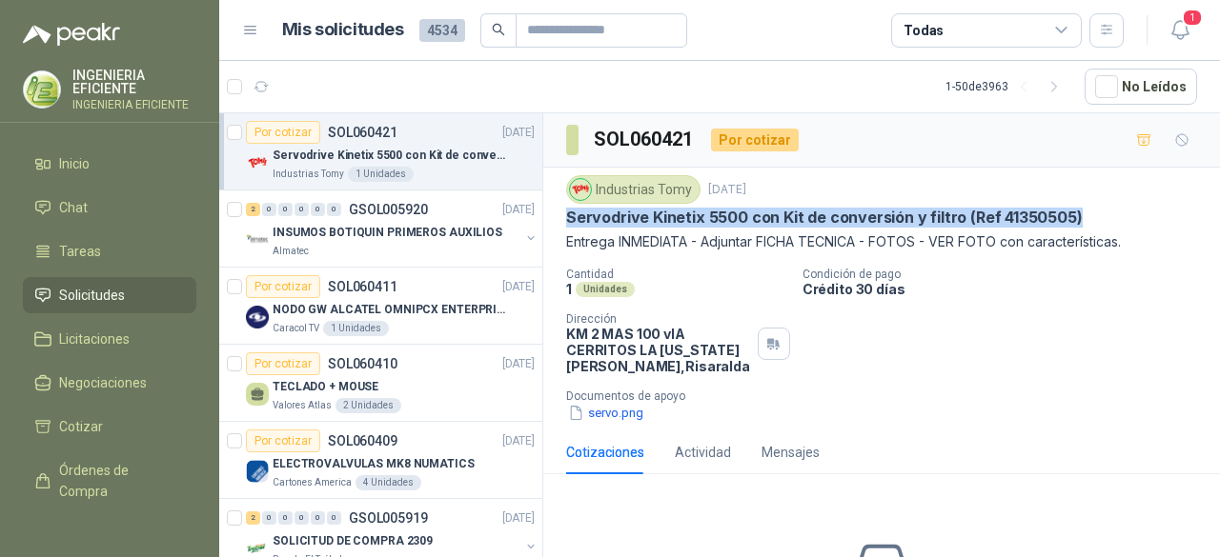
drag, startPoint x: 569, startPoint y: 213, endPoint x: 1102, endPoint y: 204, distance: 533.7
click at [1102, 204] on div "Industrias Tomy [DATE] Servodrive Kinetix 5500 con Kit de conversión y filtro (…" at bounding box center [881, 213] width 631 height 77
copy p "Servodrive Kinetix 5500 con Kit de conversión y filtro (Ref 41350505)"
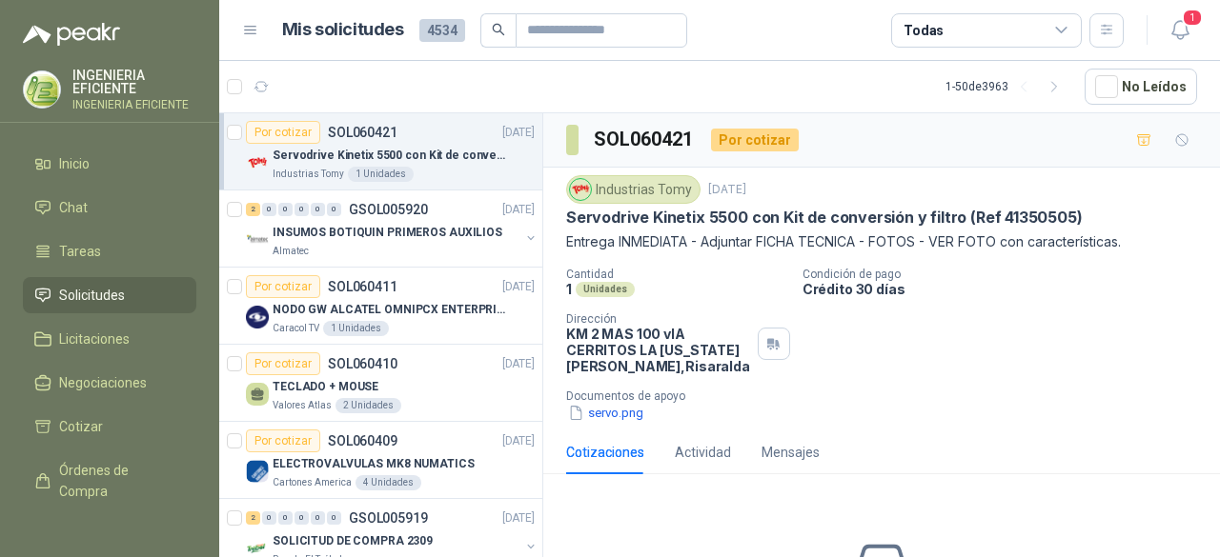
click at [936, 368] on div "Cantidad 1 Unidades Condición de pago Crédito 30 días Dirección KM 2 MAS 100 vI…" at bounding box center [881, 345] width 631 height 155
click at [622, 413] on button "servo.png" at bounding box center [605, 413] width 79 height 20
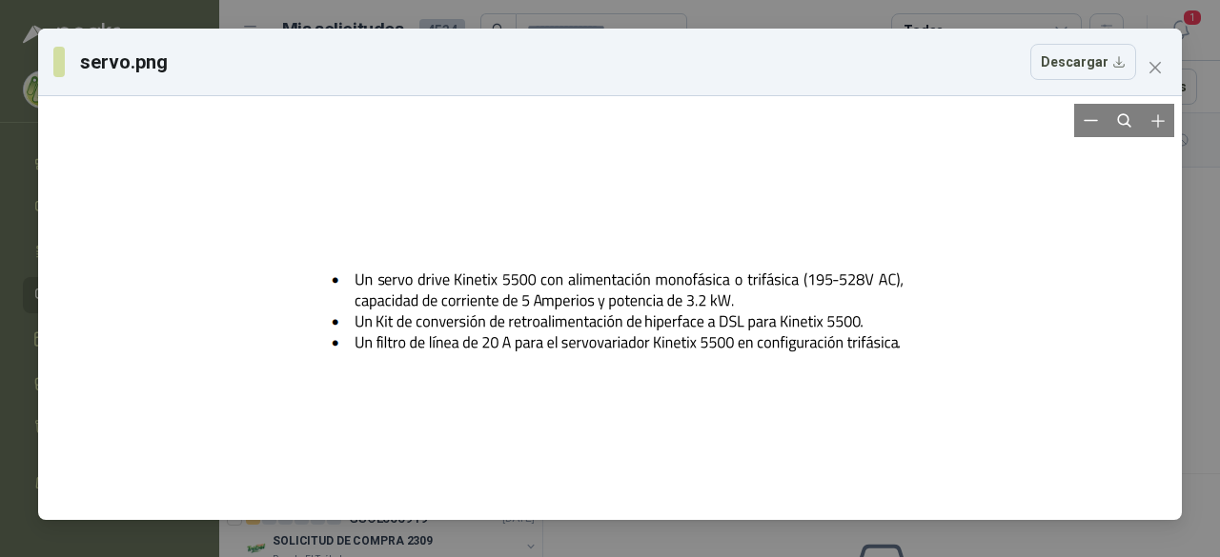
drag, startPoint x: 463, startPoint y: 260, endPoint x: 419, endPoint y: 293, distance: 55.1
click at [419, 293] on div at bounding box center [610, 309] width 637 height 409
click at [419, 293] on div at bounding box center [610, 308] width 637 height 409
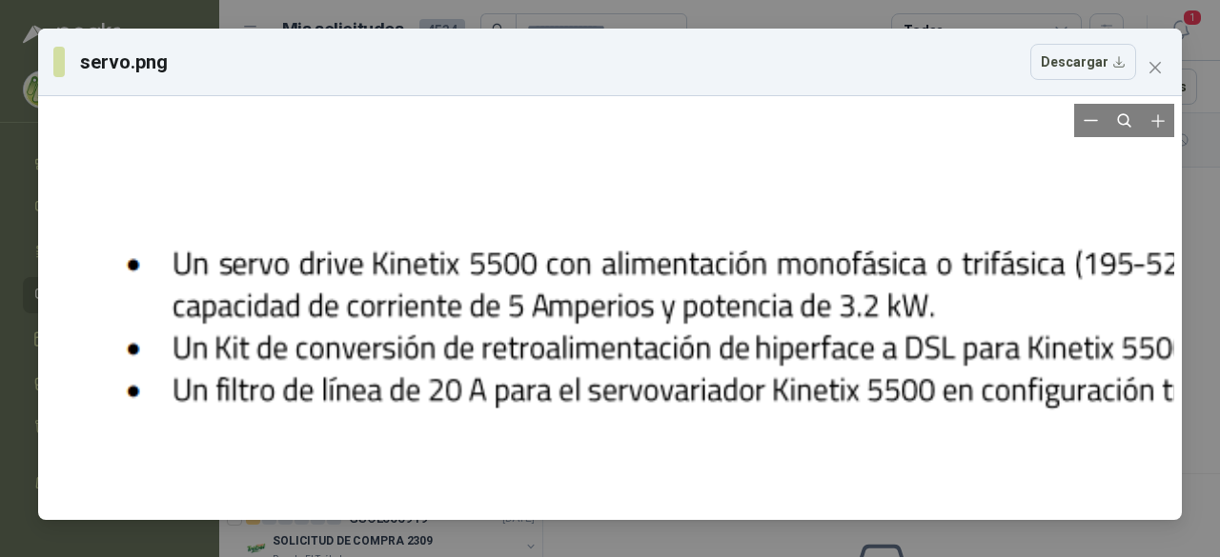
click at [418, 321] on div at bounding box center [686, 322] width 1280 height 821
click at [467, 311] on div at bounding box center [686, 322] width 1280 height 821
click at [467, 310] on div at bounding box center [686, 322] width 1280 height 821
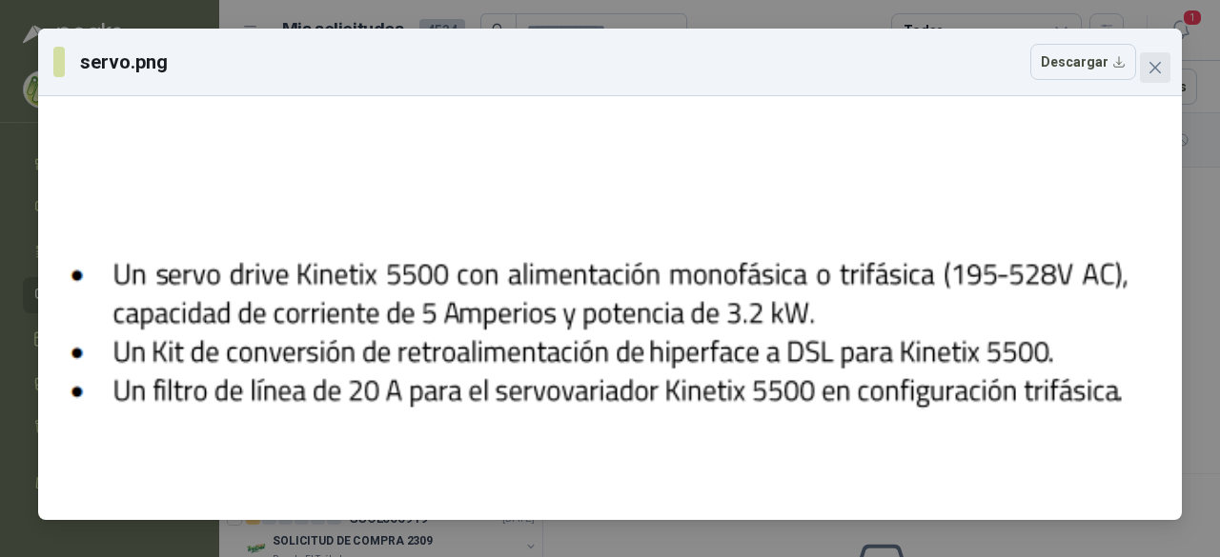
click at [1160, 72] on icon "close" at bounding box center [1154, 67] width 11 height 11
